Goal: Information Seeking & Learning: Learn about a topic

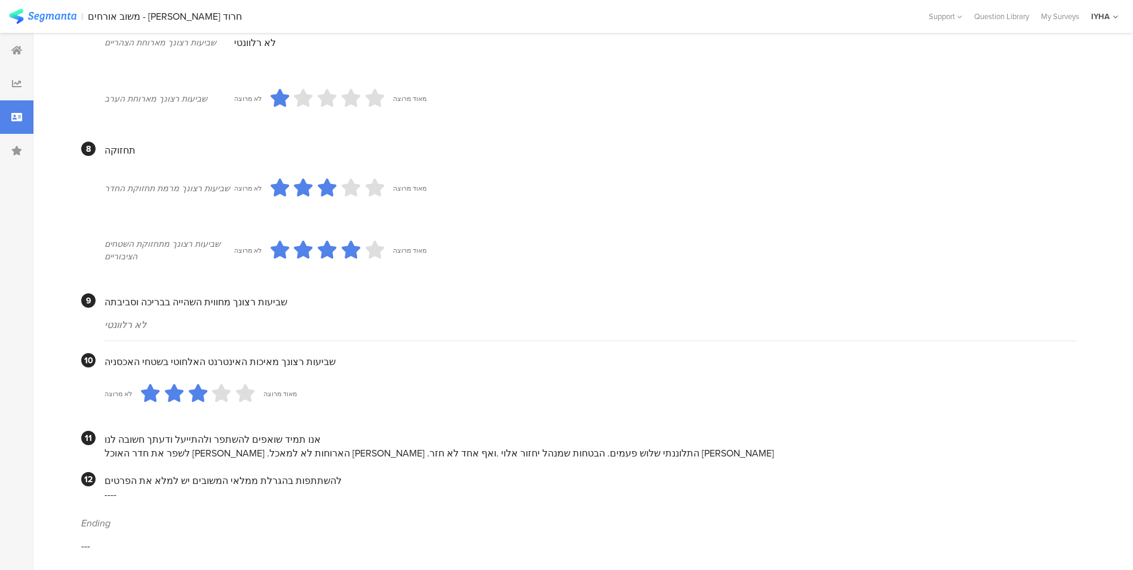
scroll to position [891, 0]
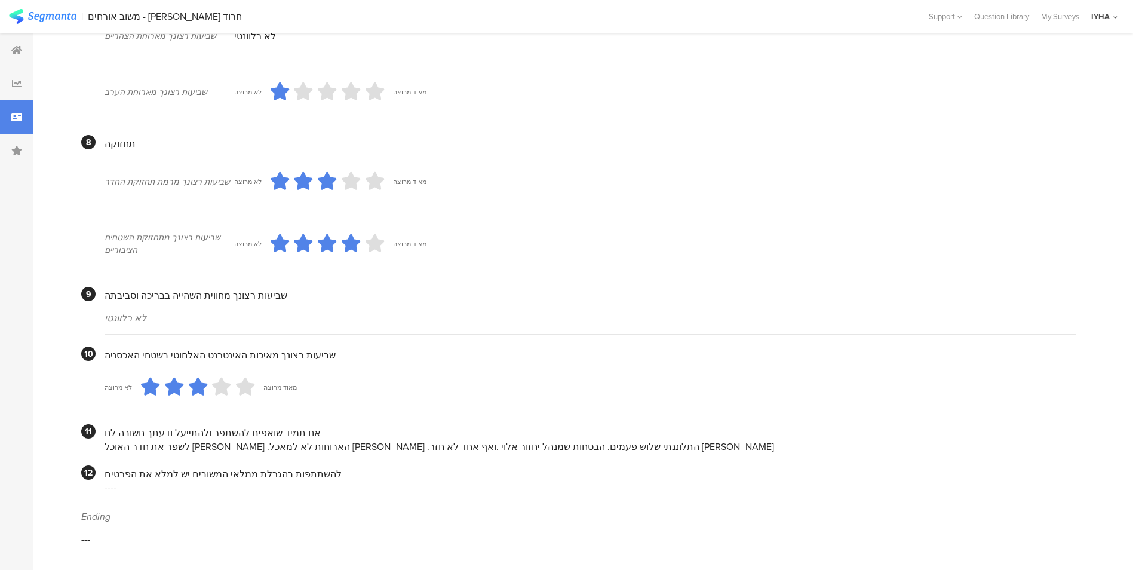
click at [609, 447] on div "לשפר את חדר האוכל [PERSON_NAME] .הארוחות לא למאכל [PERSON_NAME] .התלוננתי שלוש …" at bounding box center [591, 447] width 972 height 14
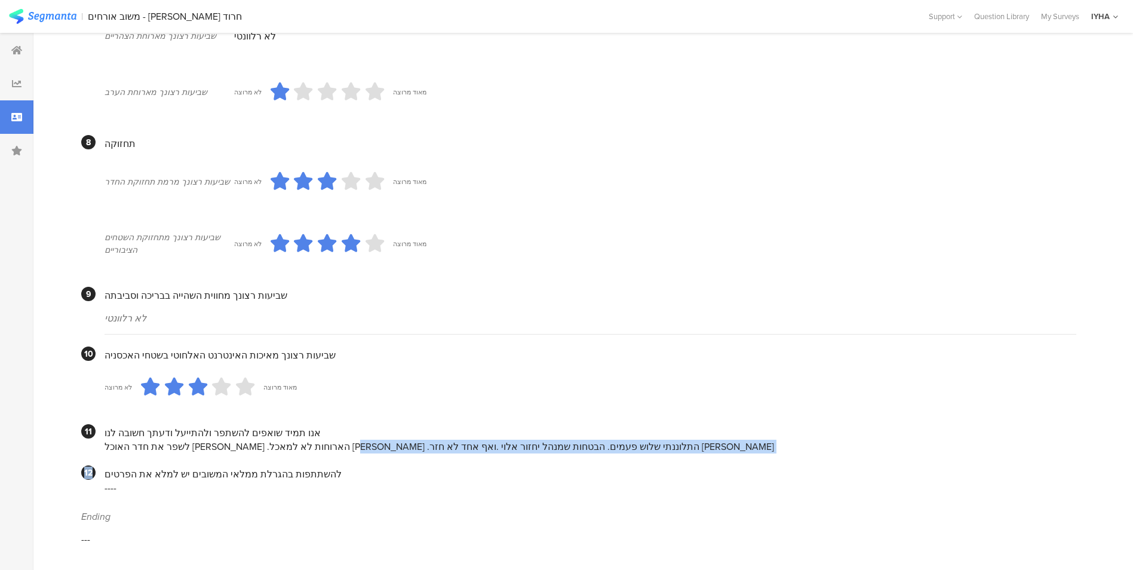
drag, startPoint x: 377, startPoint y: 445, endPoint x: 93, endPoint y: 460, distance: 284.8
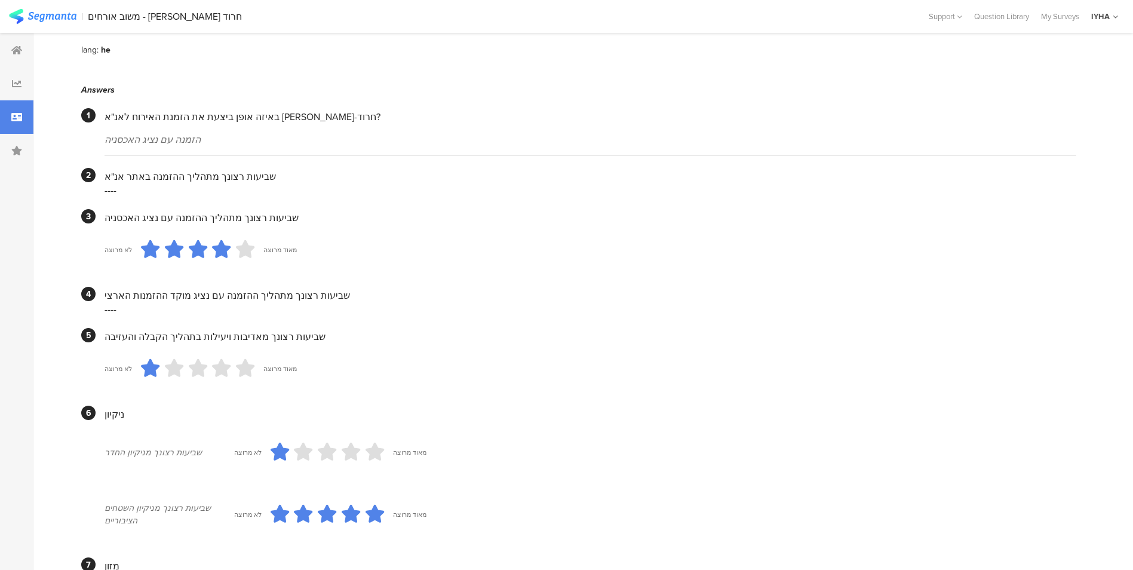
scroll to position [55, 0]
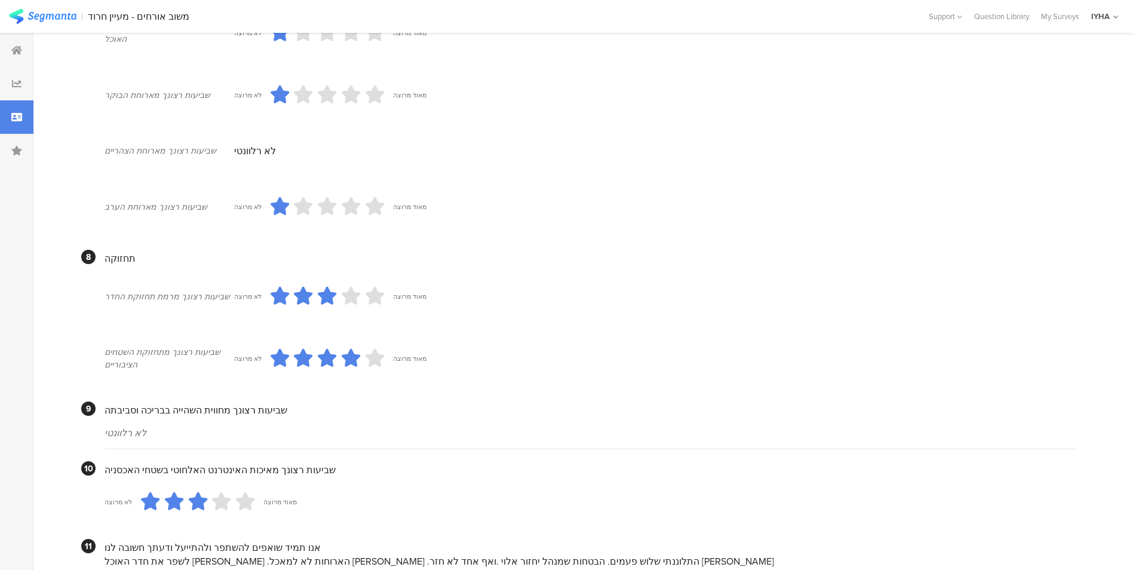
scroll to position [891, 0]
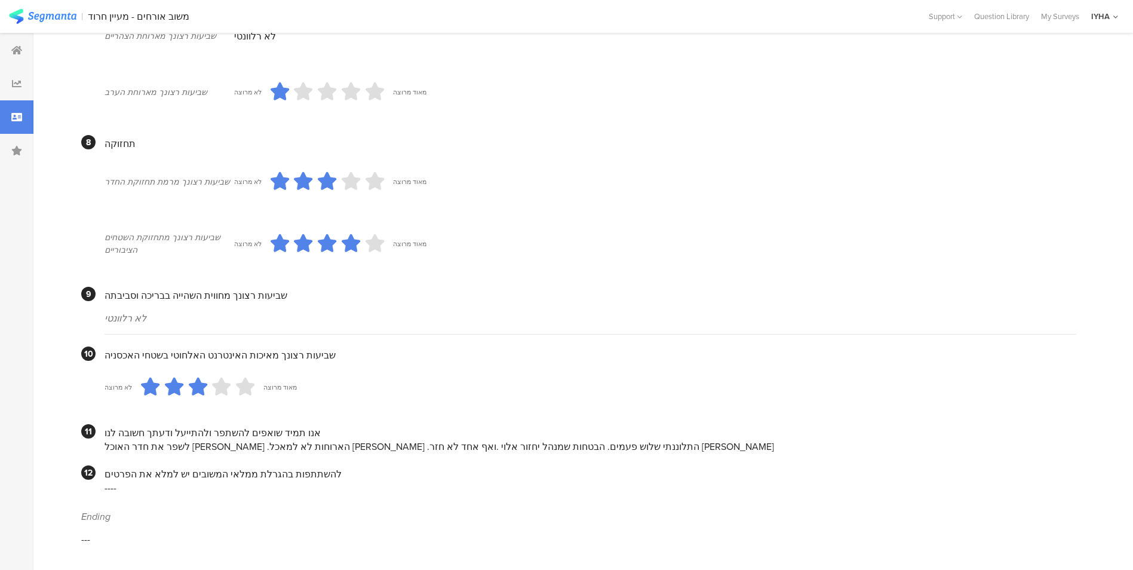
click at [613, 445] on div "לשפר את חדר האוכל [PERSON_NAME] .הארוחות לא למאכל [PERSON_NAME] .התלוננתי שלוש …" at bounding box center [591, 447] width 972 height 14
